Goal: Task Accomplishment & Management: Manage account settings

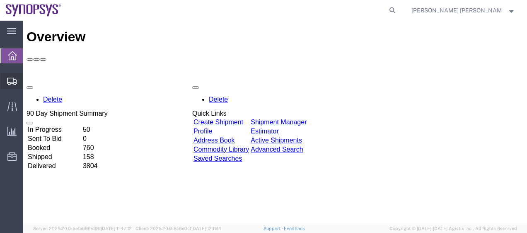
click at [0, 0] on span "Shipment Manager" at bounding box center [0, 0] width 0 height 0
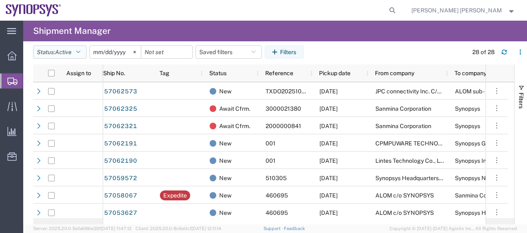
click at [85, 53] on button "Status: Active" at bounding box center [59, 52] width 53 height 13
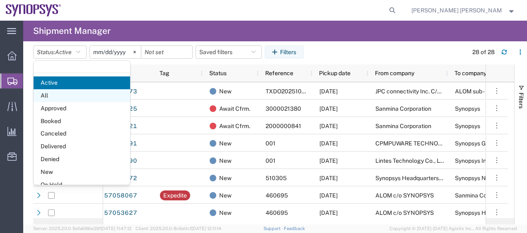
click at [83, 96] on span "All" at bounding box center [82, 95] width 96 height 13
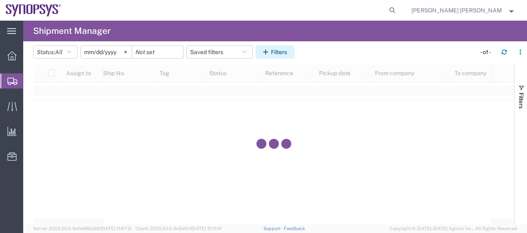
click at [289, 51] on button "Filters" at bounding box center [274, 52] width 39 height 13
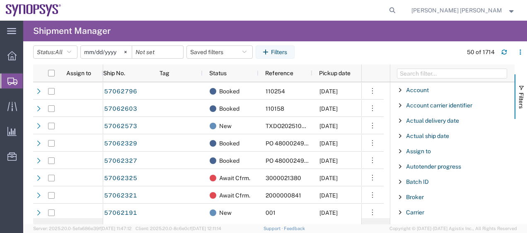
drag, startPoint x: 515, startPoint y: 100, endPoint x: 512, endPoint y: 94, distance: 6.5
click at [512, 94] on div "Filters Account Enabled Account Account carrier identifier Enabled Account carr…" at bounding box center [457, 145] width 137 height 160
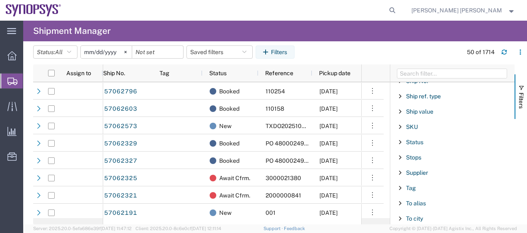
scroll to position [704, 0]
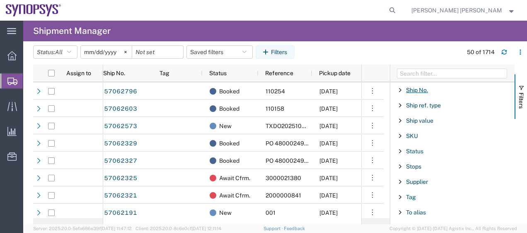
click at [424, 87] on span "Ship No." at bounding box center [417, 90] width 22 height 7
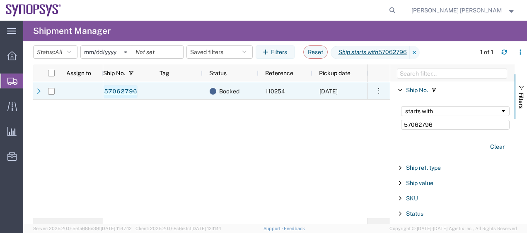
type input "57062796"
click at [119, 90] on link "57062796" at bounding box center [120, 91] width 34 height 13
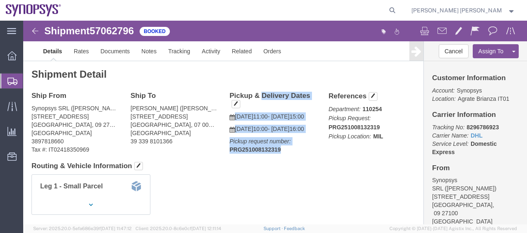
drag, startPoint x: 258, startPoint y: 147, endPoint x: 205, endPoint y: 74, distance: 90.7
click div "Pickup & Delivery Dates [DATE] 11:00 - [DATE] 15:00 [DATE] 10:00 - [DATE] 16:00…"
copy div "Pickup & Delivery Dates Edit date and time [DATE] 11:00 - [DATE] 15:00 [DATE] 1…"
click p "Pickup request number: PRG251008132319"
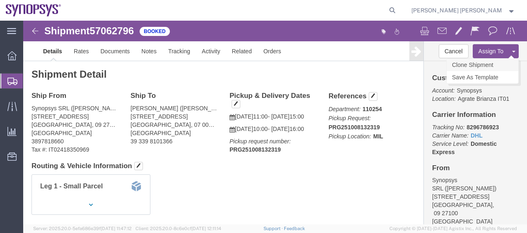
click link "Clone Shipment"
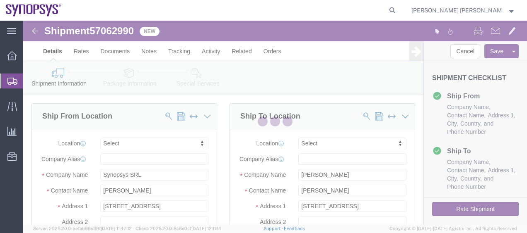
select select
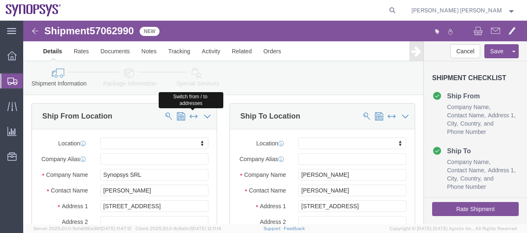
click span
type input "[PERSON_NAME]"
type input "[STREET_ADDRESS]"
type input "[GEOGRAPHIC_DATA]"
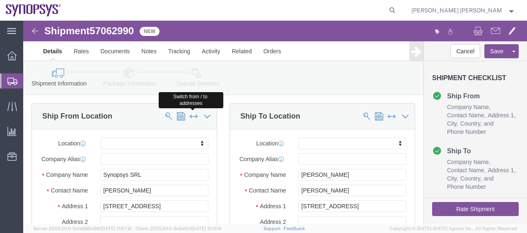
select select "07"
type input "00144"
type input "39 339 8101366"
type input "Synopsys SRL"
type input "[PERSON_NAME]"
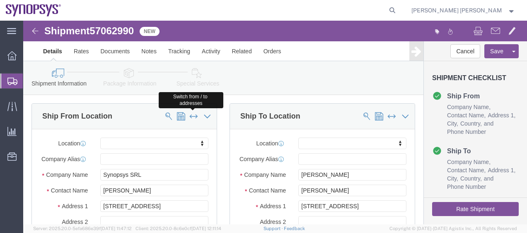
type input "[STREET_ADDRESS]"
type input "[GEOGRAPHIC_DATA]"
select select "09"
type input "27100"
type input "3897818660"
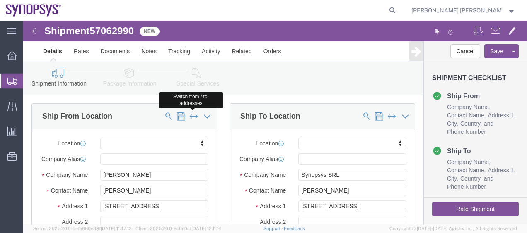
click div "Ship From Location Switch from / to addresses Location My Profile Location [GEO…"
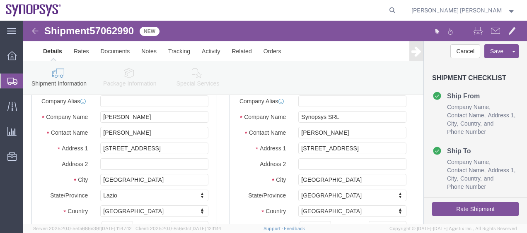
scroll to position [66, 0]
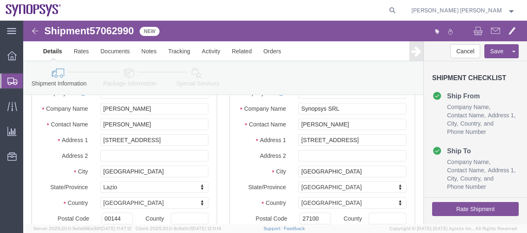
click div "Ship From Location Location My Profile Location [GEOGRAPHIC_DATA] DE04 Agrate B…"
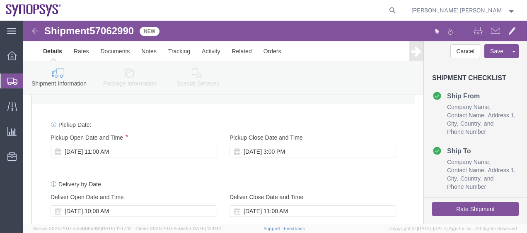
scroll to position [348, 0]
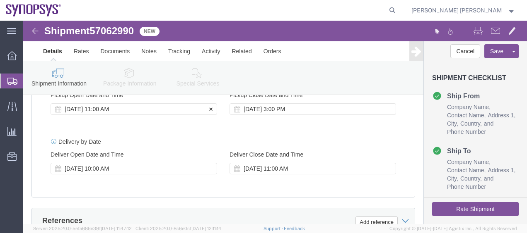
click div "[DATE] 11:00 AM"
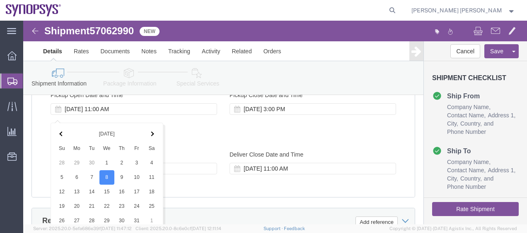
scroll to position [489, 0]
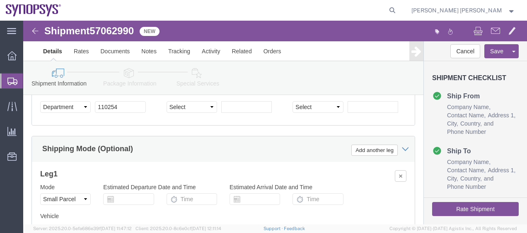
click div "Shipping Mode (Optional) Add another leg"
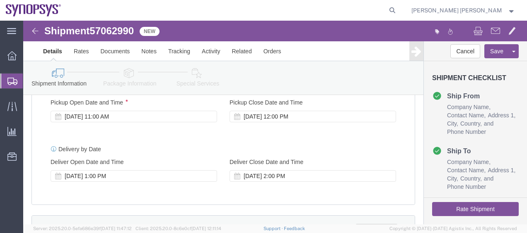
scroll to position [324, 0]
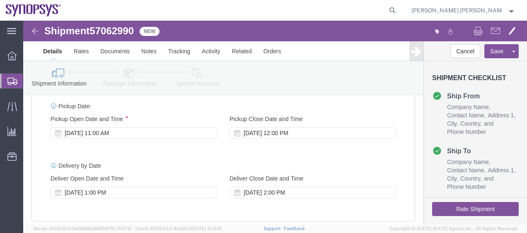
click button "Rate Shipment"
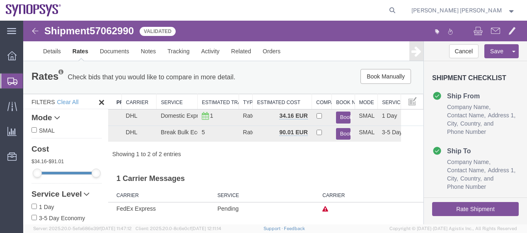
click at [260, 171] on h3 "1 Carrier Messages" at bounding box center [265, 176] width 315 height 19
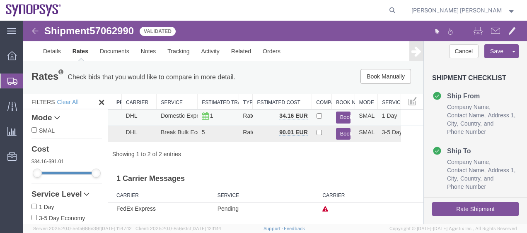
click at [349, 113] on button "Book" at bounding box center [343, 118] width 15 height 12
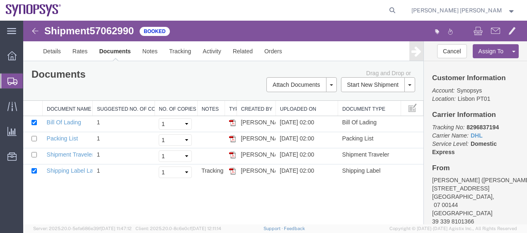
click at [211, 208] on div "Shipment 57062990 4 of 4 Booked Details Rates Documents Notes Tracking Activity…" at bounding box center [274, 123] width 503 height 204
click at [33, 141] on input "checkbox" at bounding box center [33, 138] width 5 height 5
checkbox input "true"
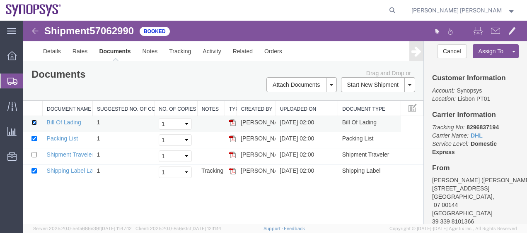
click at [33, 123] on input "checkbox" at bounding box center [33, 122] width 5 height 5
checkbox input "false"
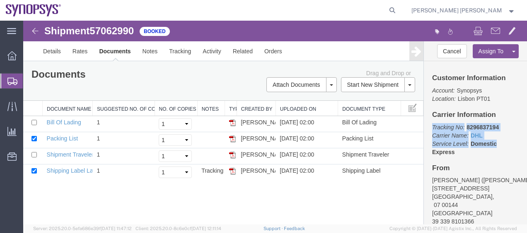
drag, startPoint x: 522, startPoint y: 104, endPoint x: 523, endPoint y: 151, distance: 46.8
click at [523, 151] on div "Customer Information Account: Synopsys Location: [GEOGRAPHIC_DATA] PT01 Carrier…" at bounding box center [474, 142] width 103 height 163
drag, startPoint x: 523, startPoint y: 151, endPoint x: 489, endPoint y: 168, distance: 37.4
click at [489, 168] on h4 "From" at bounding box center [475, 169] width 87 height 8
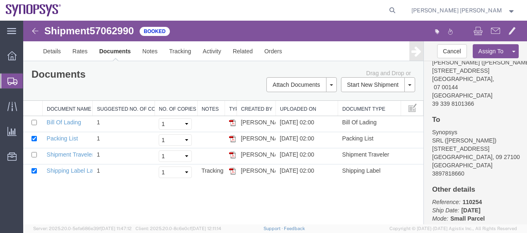
scroll to position [118, 0]
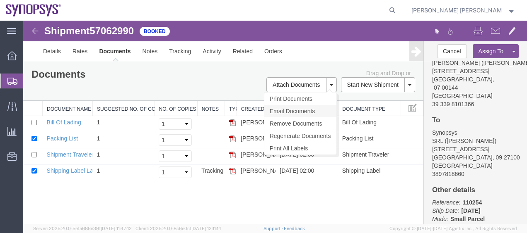
click at [321, 108] on link "Email Documents" at bounding box center [300, 111] width 72 height 12
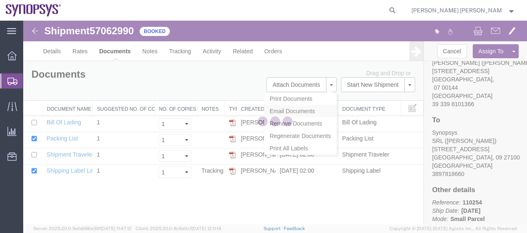
checkbox input "true"
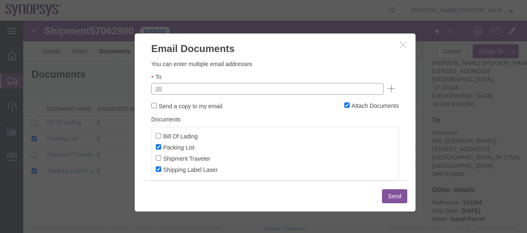
click at [224, 94] on input "text" at bounding box center [211, 89] width 97 height 11
paste input "[EMAIL_ADDRESS][DOMAIN_NAME]"
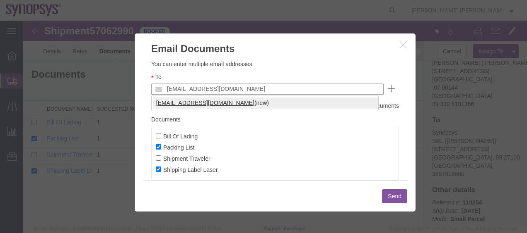
type input "[EMAIL_ADDRESS][DOMAIN_NAME]"
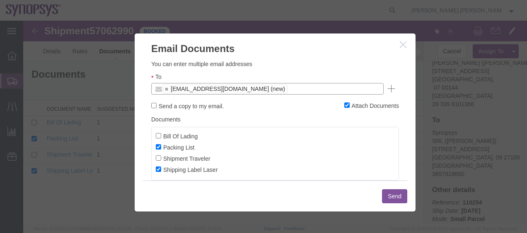
click at [172, 102] on label "Send a copy to my email." at bounding box center [187, 105] width 72 height 9
click at [156, 103] on input "Send a copy to my email." at bounding box center [153, 105] width 5 height 5
checkbox input "true"
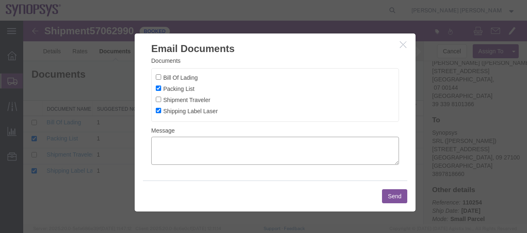
click at [307, 156] on textarea at bounding box center [275, 151] width 248 height 28
type textarea "Pickup from [GEOGRAPHIC_DATA]"
click at [404, 197] on button "Send" at bounding box center [394, 197] width 25 height 14
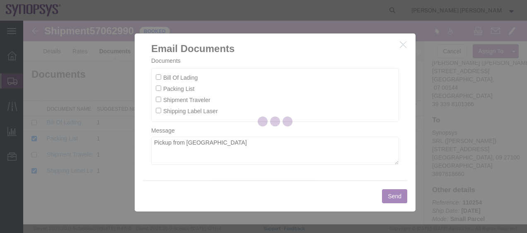
checkbox input "false"
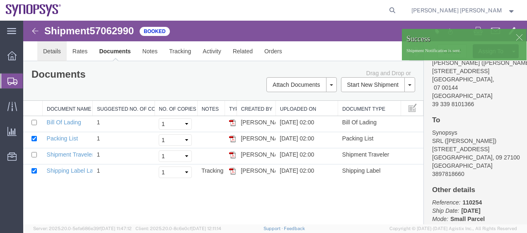
click at [48, 44] on link "Details" at bounding box center [51, 51] width 29 height 20
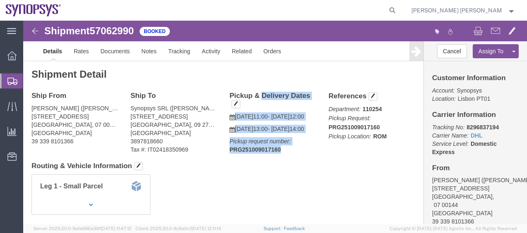
drag, startPoint x: 260, startPoint y: 147, endPoint x: 200, endPoint y: 70, distance: 97.2
click div "Shipment Detail Ship From [PERSON_NAME] ([PERSON_NAME]) [STREET_ADDRESS] 39 339…"
copy div "Pickup & Delivery Dates [DATE] 11:00 - [DATE] 12:00 [DATE] 13:00 - [DATE] 14:00…"
